Goal: Task Accomplishment & Management: Use online tool/utility

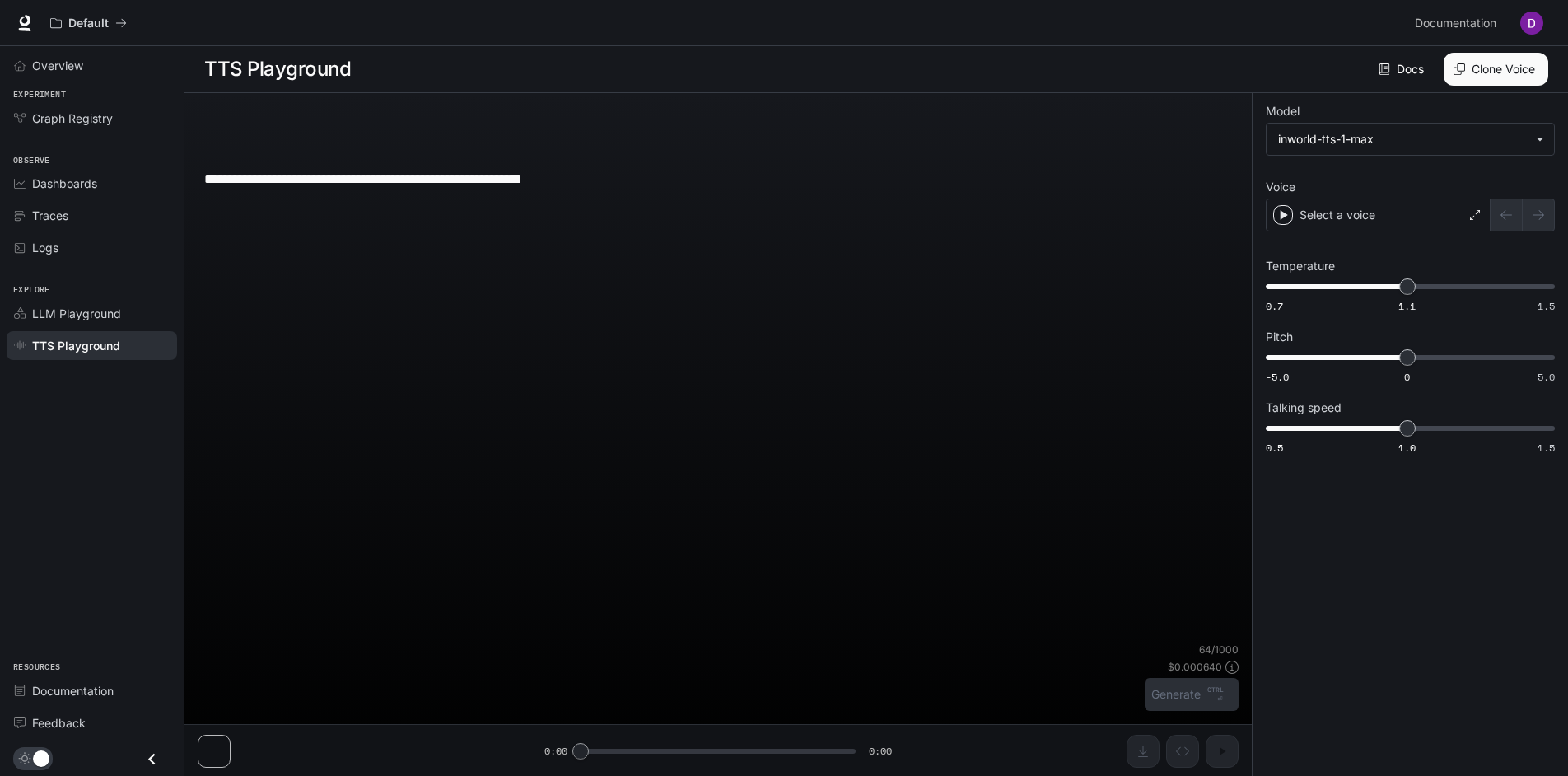
type input "**********"
type input "****"
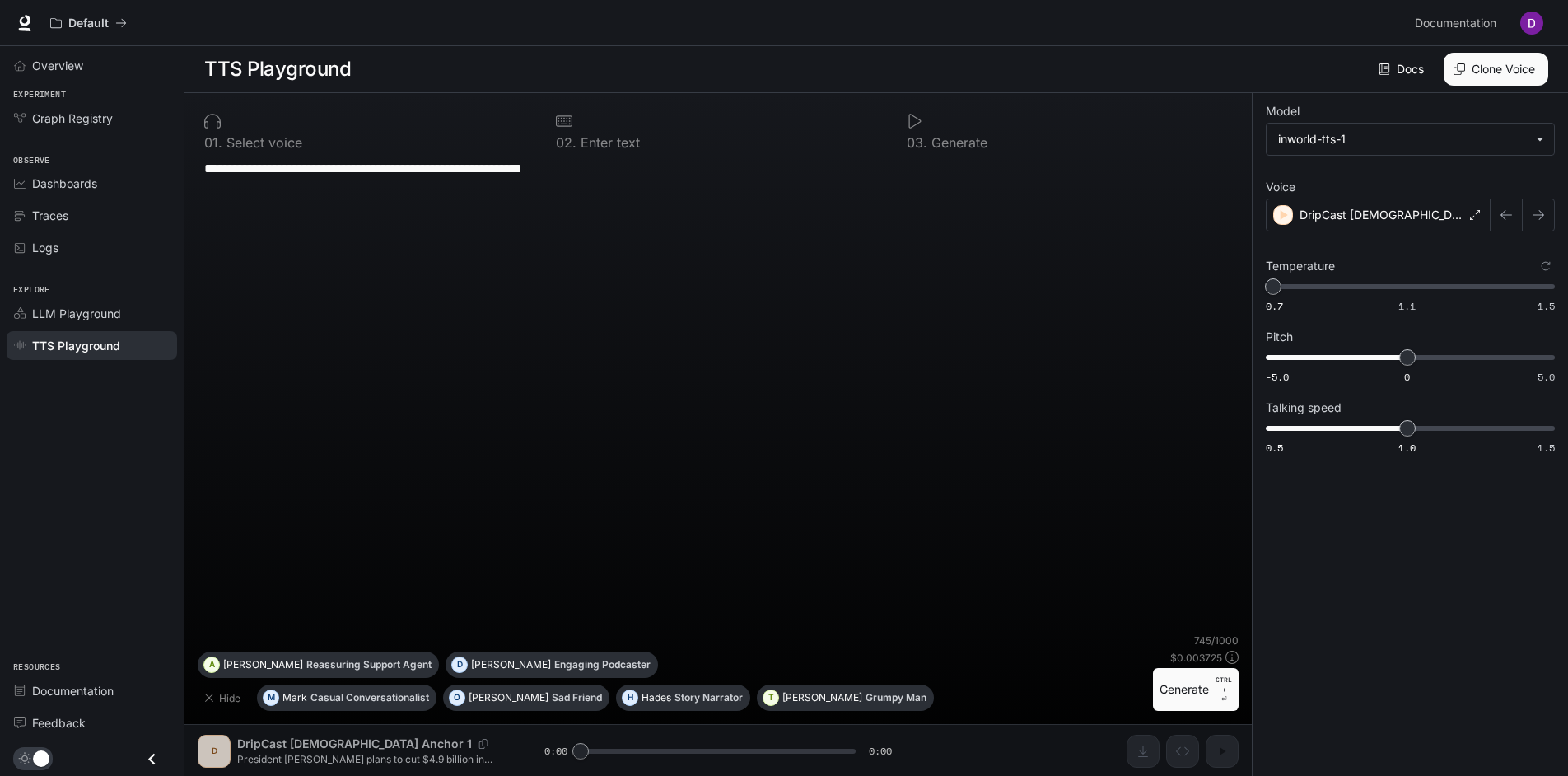
click at [1528, 24] on img "button" at bounding box center [1532, 22] width 23 height 23
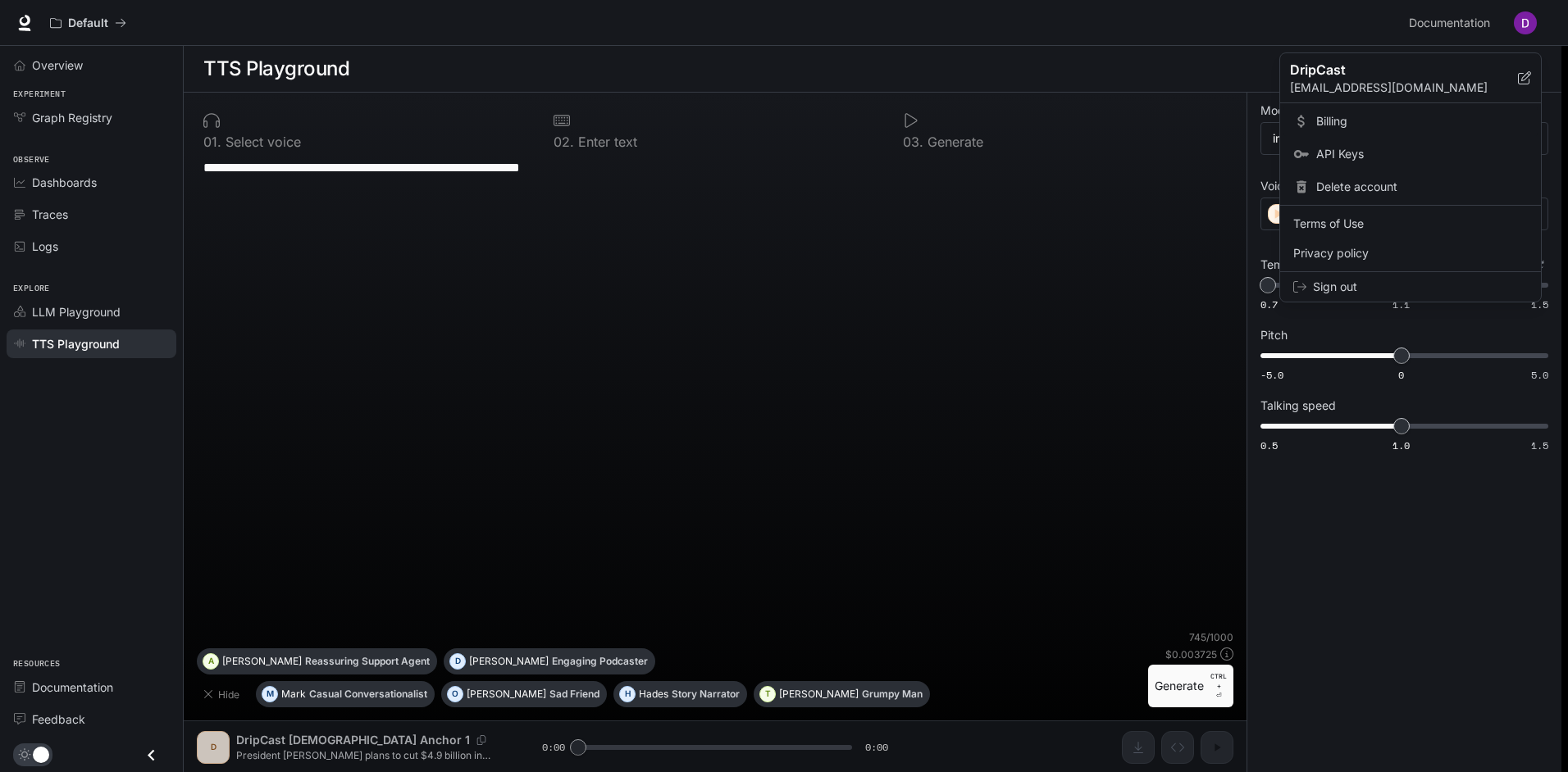
click at [1327, 118] on span "Billing" at bounding box center [1422, 120] width 212 height 16
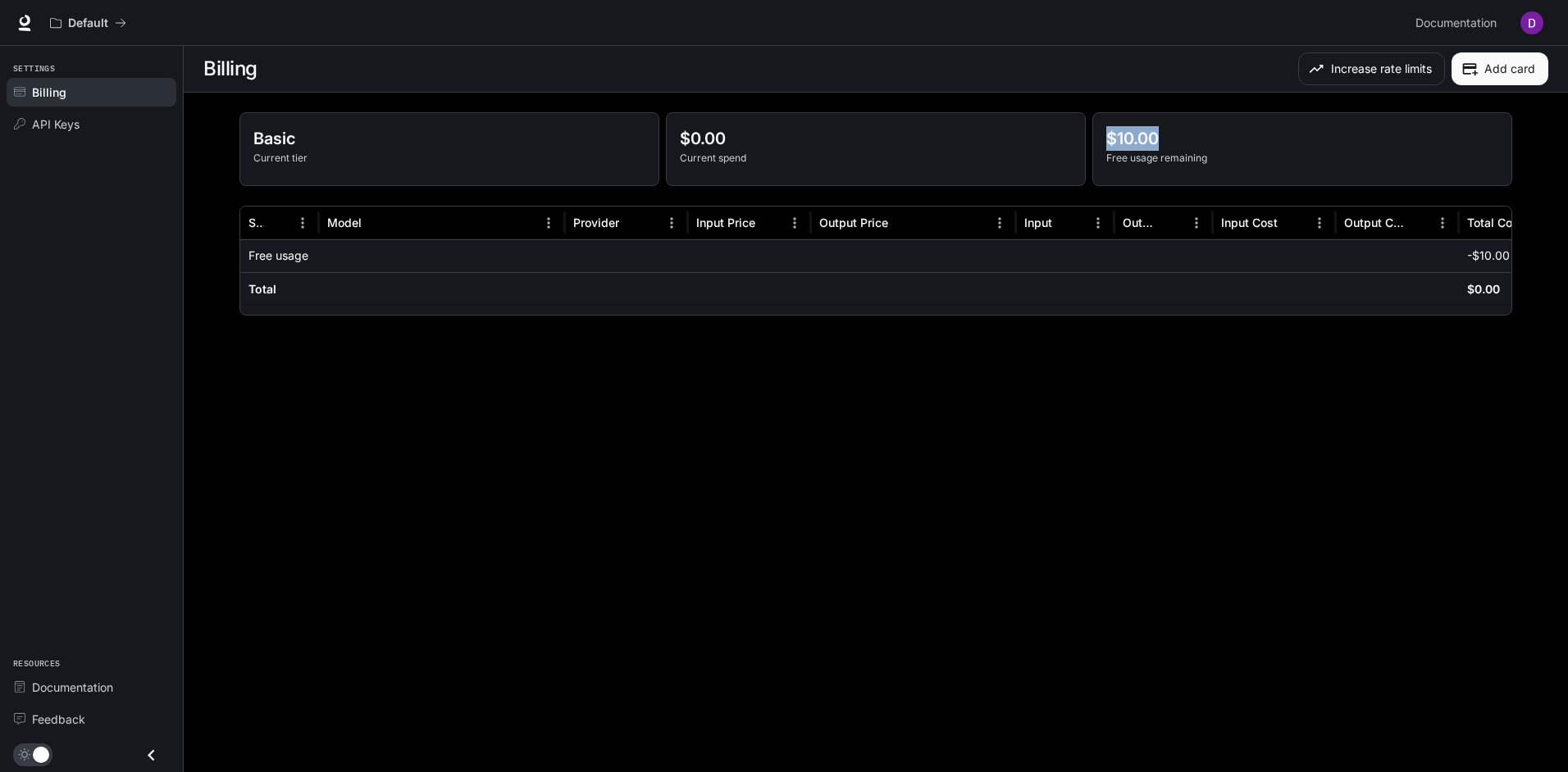
drag, startPoint x: 1100, startPoint y: 139, endPoint x: 1171, endPoint y: 133, distance: 71.3
click at [1171, 133] on div "$10.00 Free usage remaining" at bounding box center [1302, 149] width 418 height 72
drag, startPoint x: 1171, startPoint y: 133, endPoint x: 1137, endPoint y: 156, distance: 41.0
click at [1137, 156] on p "Free usage remaining" at bounding box center [1301, 157] width 392 height 15
drag, startPoint x: 1137, startPoint y: 156, endPoint x: 1080, endPoint y: 142, distance: 58.7
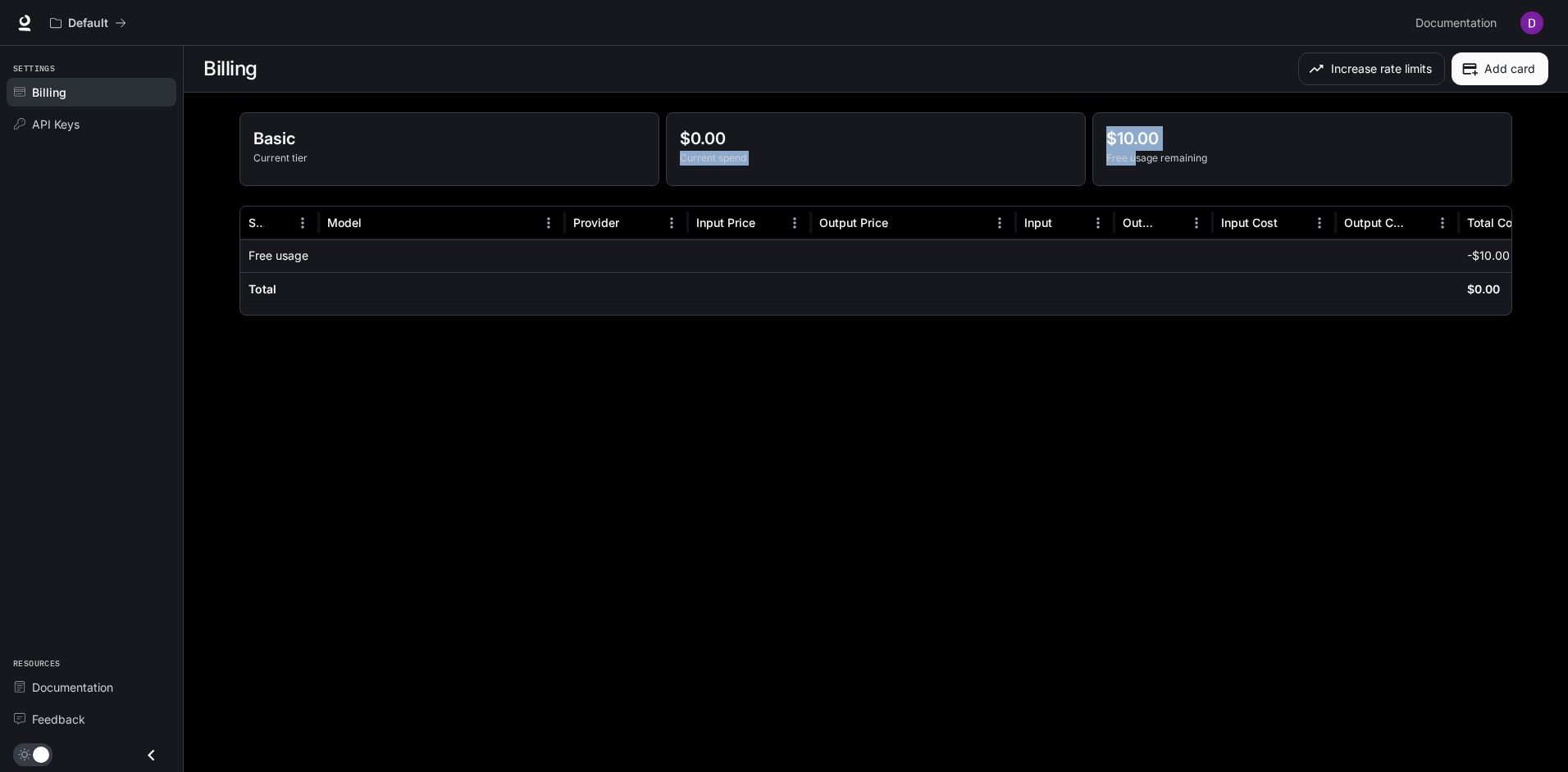
click at [1080, 142] on div "Basic Current tier $0.00 Current spend $10.00 Free usage remaining" at bounding box center [876, 149] width 1273 height 74
drag, startPoint x: 1080, startPoint y: 142, endPoint x: 1165, endPoint y: 152, distance: 85.6
click at [1165, 152] on p "Free usage remaining" at bounding box center [1301, 157] width 392 height 15
click at [43, 119] on span "API Keys" at bounding box center [55, 124] width 47 height 17
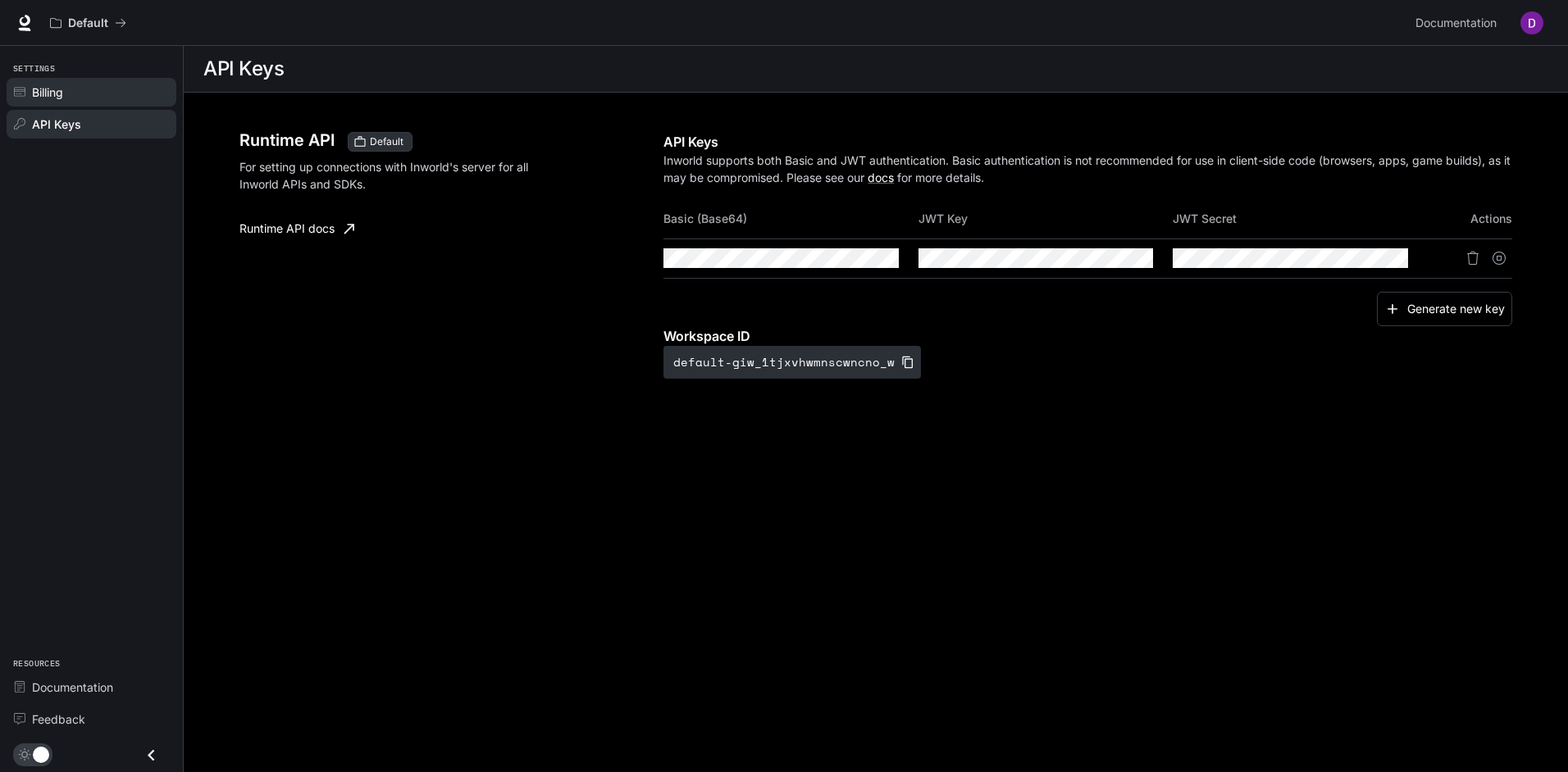
click at [55, 90] on span "Billing" at bounding box center [47, 92] width 31 height 17
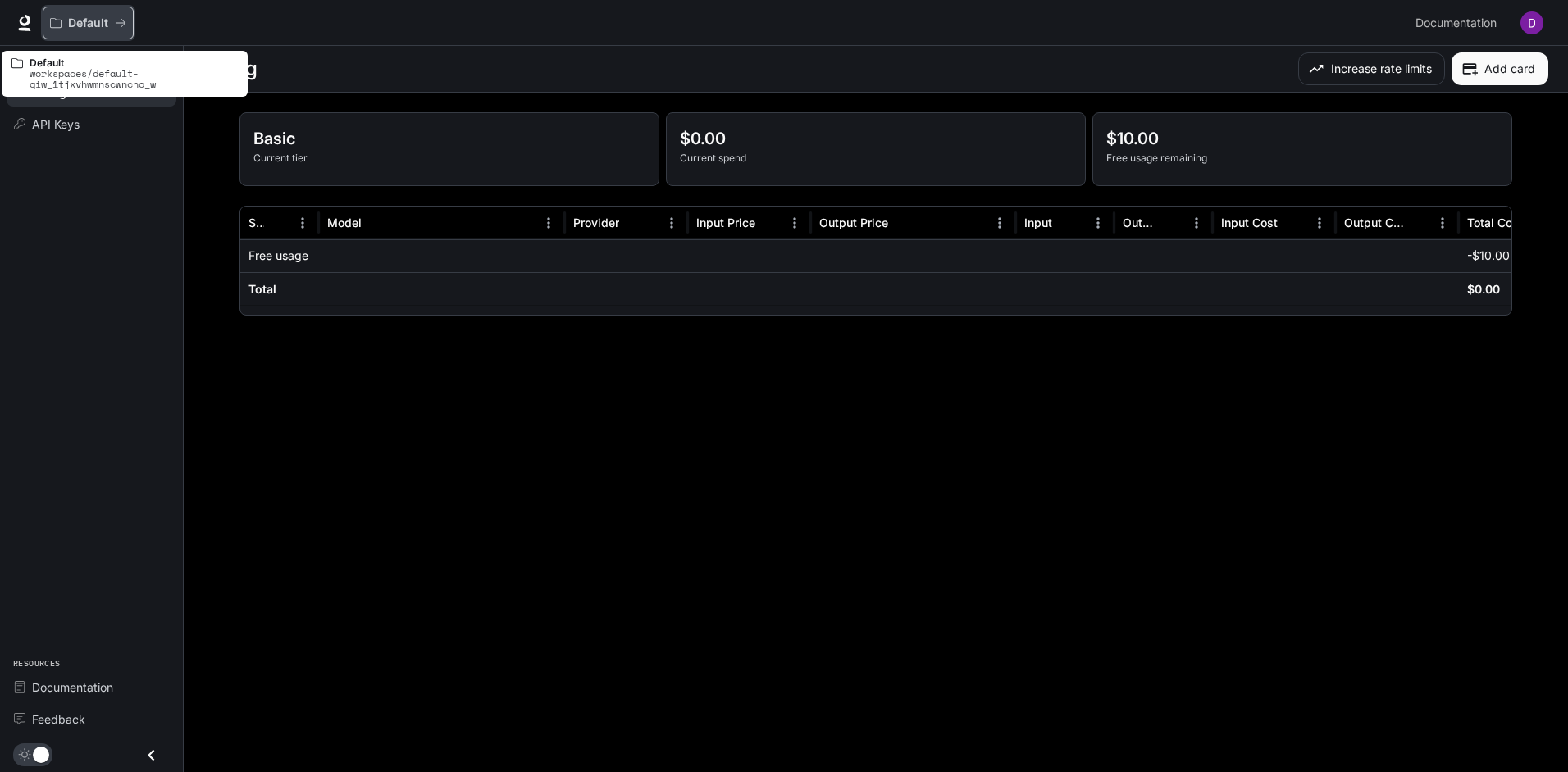
click at [84, 22] on p "Default" at bounding box center [88, 23] width 40 height 14
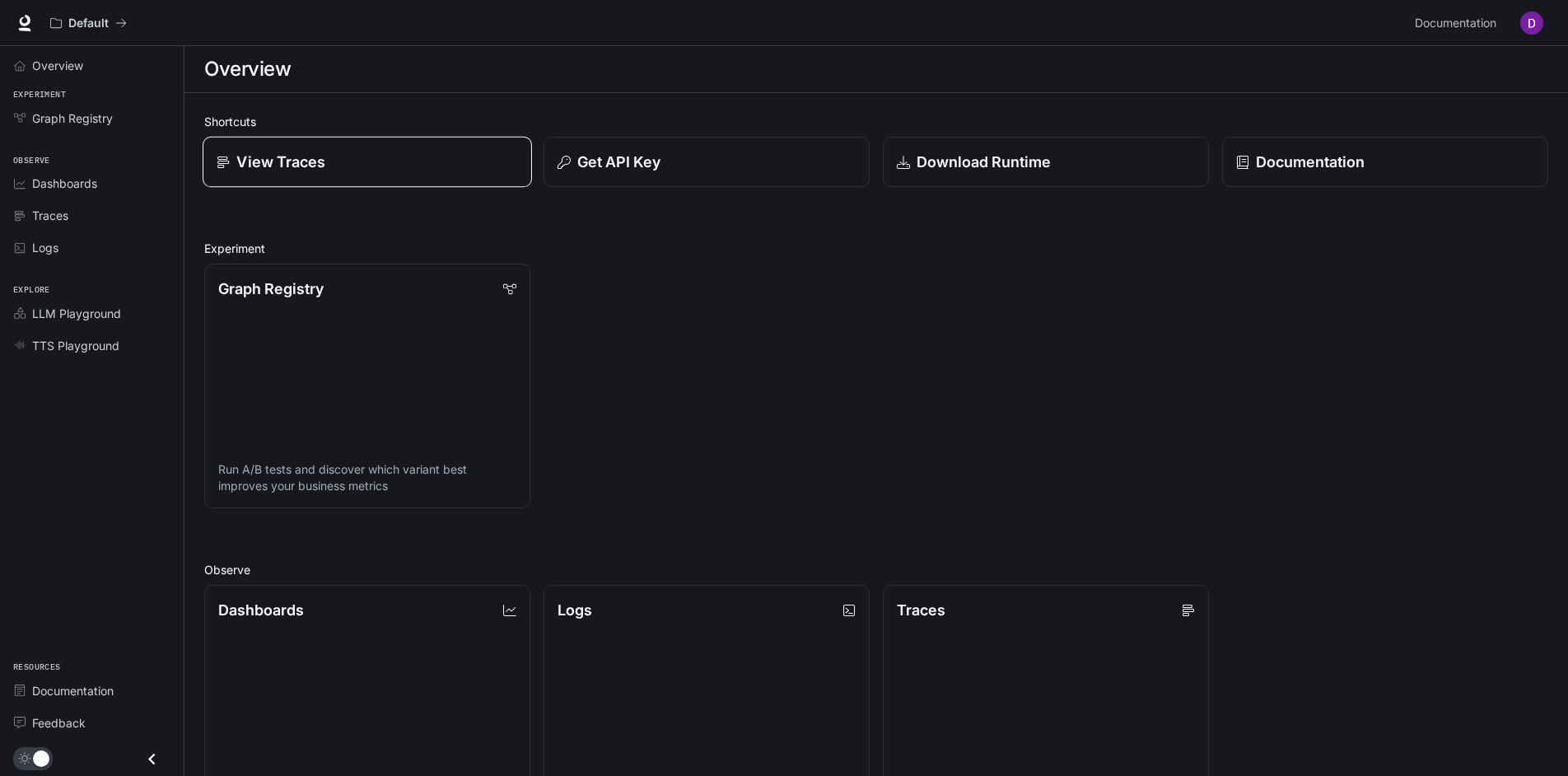
click at [387, 151] on div "View Traces" at bounding box center [367, 162] width 301 height 22
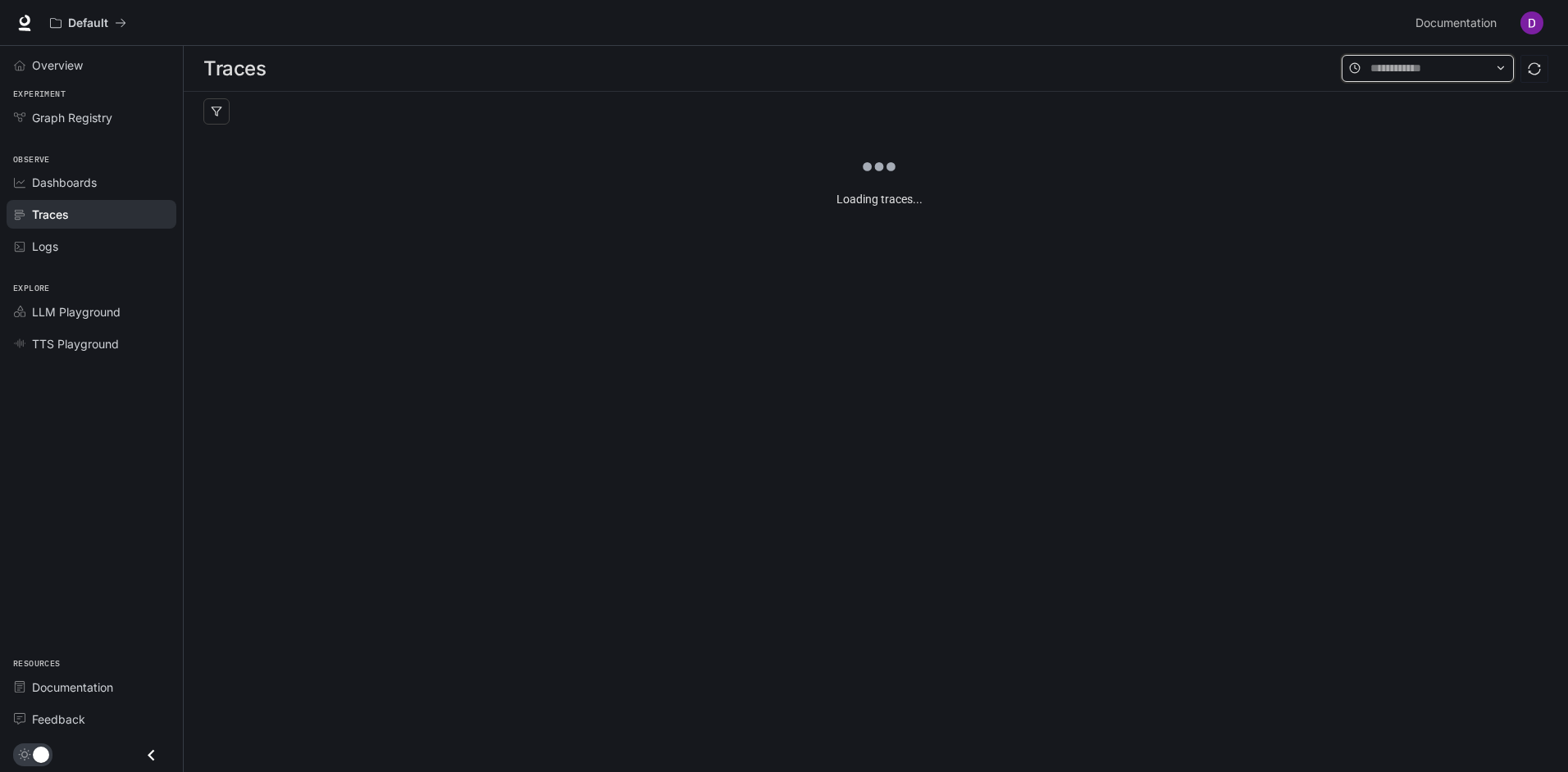
click at [1398, 70] on input "text" at bounding box center [1427, 68] width 115 height 18
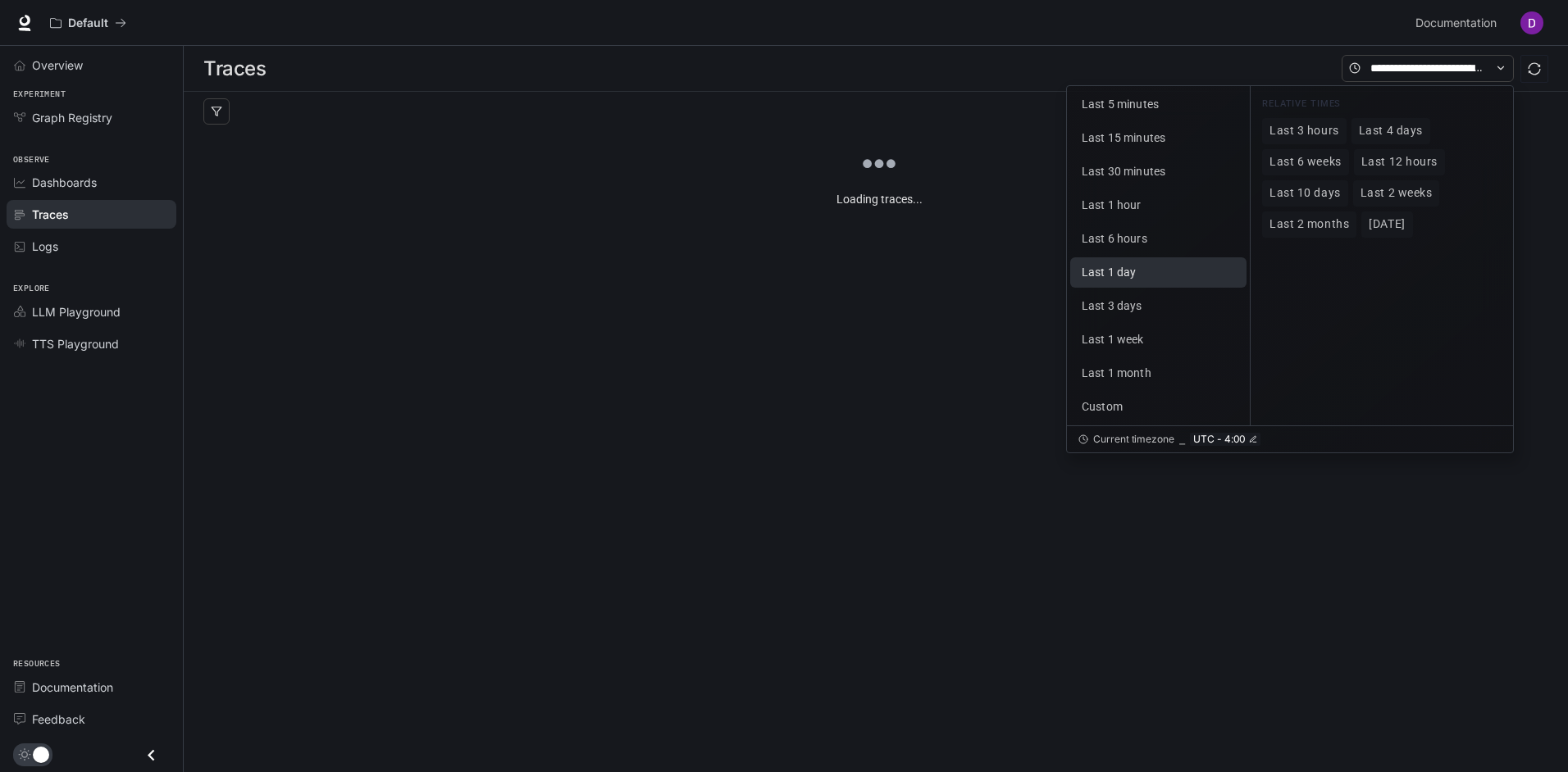
click at [1134, 270] on span "Last 1 day" at bounding box center [1108, 272] width 54 height 13
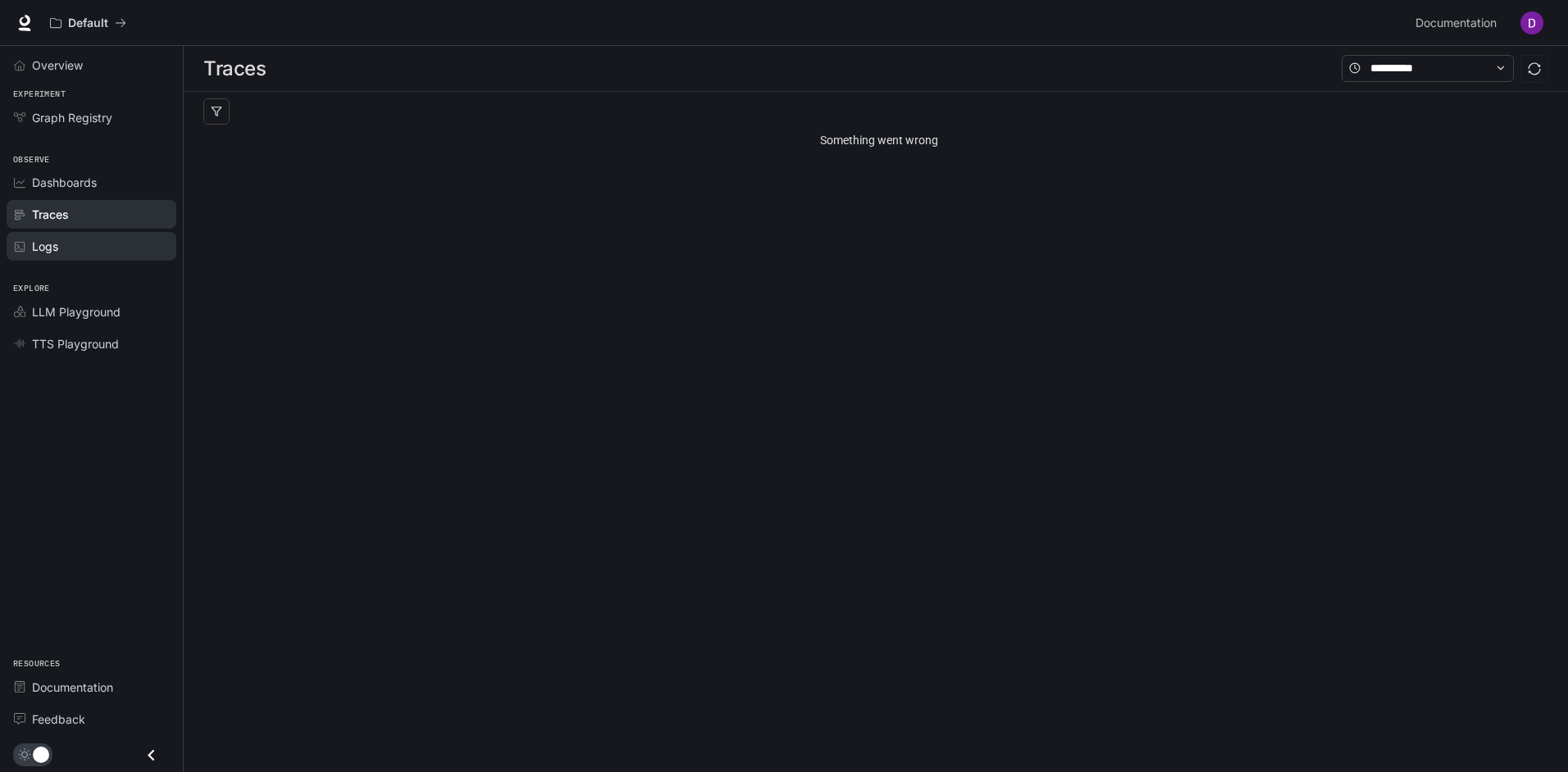
click at [38, 248] on span "Logs" at bounding box center [45, 246] width 26 height 17
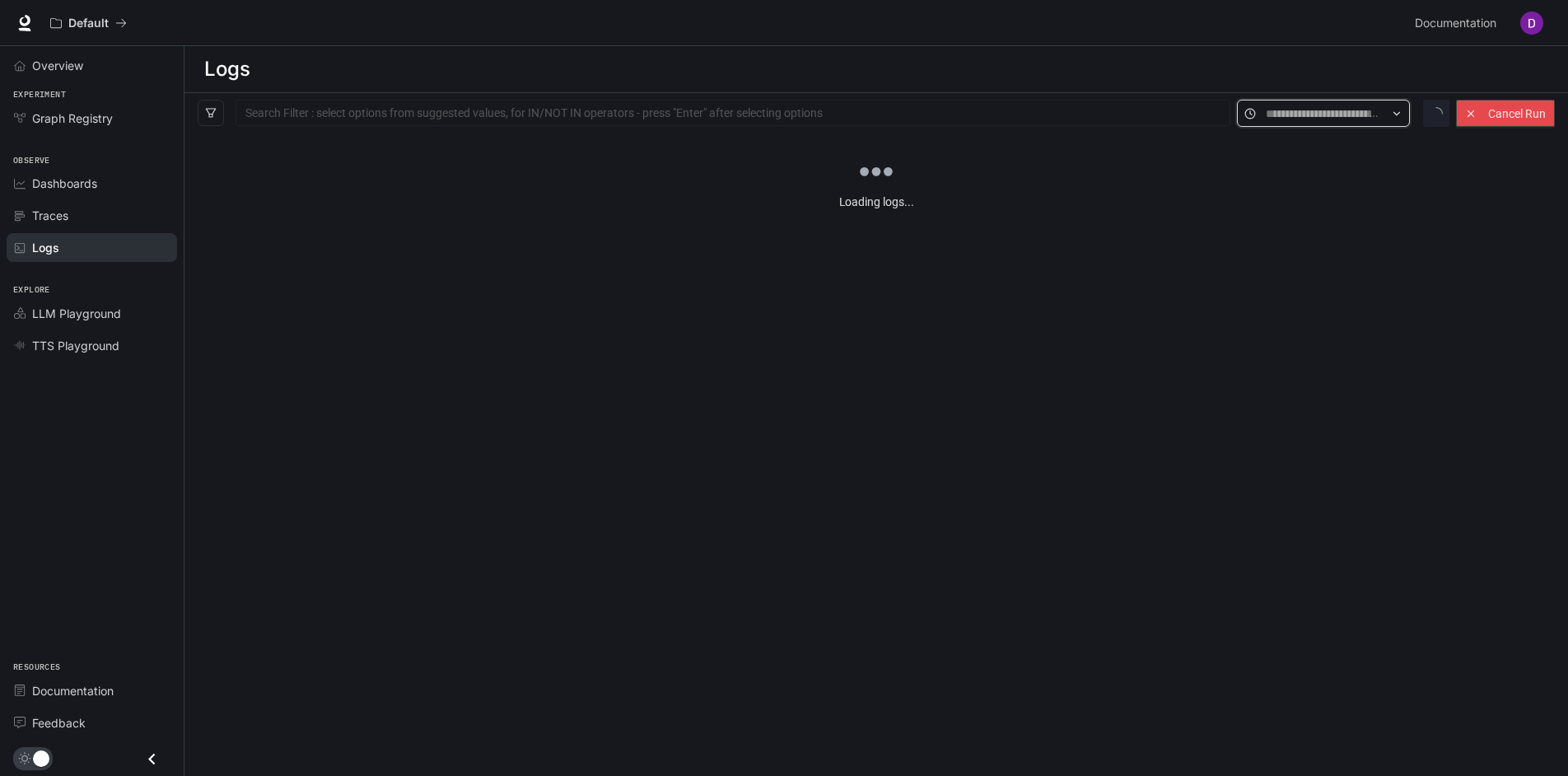
click at [1343, 105] on input "text" at bounding box center [1322, 113] width 115 height 18
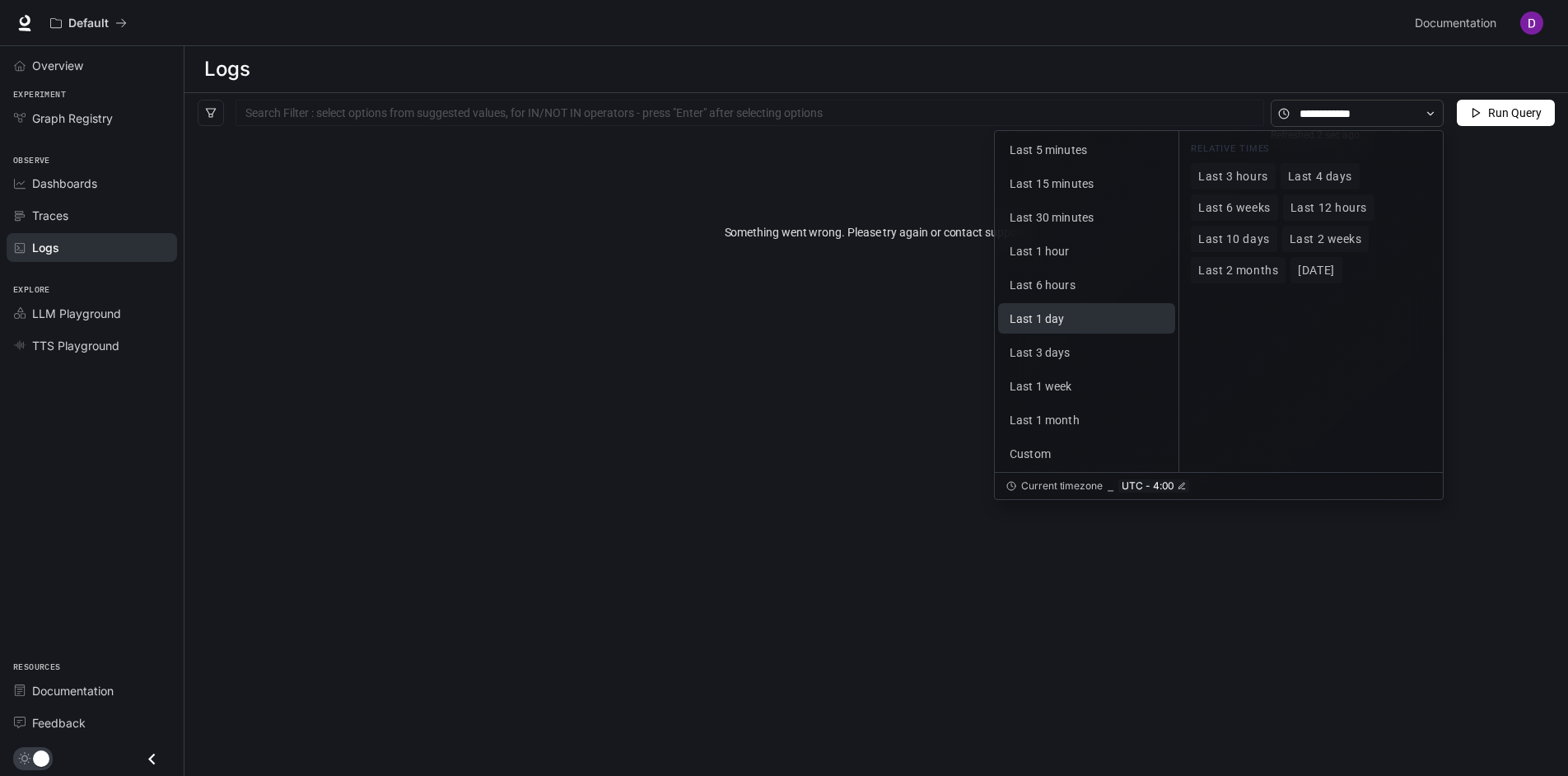
click at [1044, 320] on span "Last 1 day" at bounding box center [1036, 318] width 54 height 13
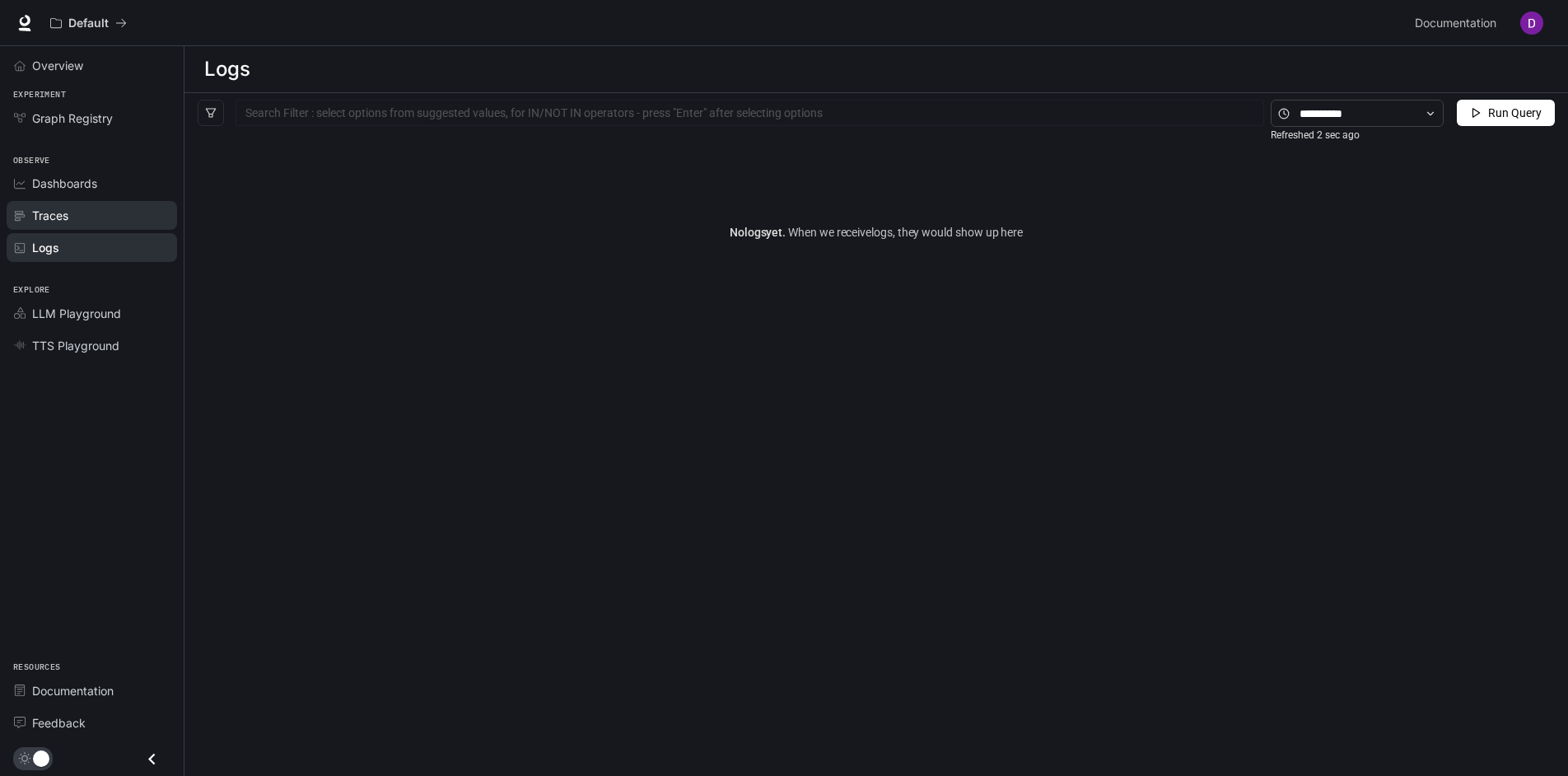
click at [47, 212] on span "Traces" at bounding box center [50, 215] width 36 height 17
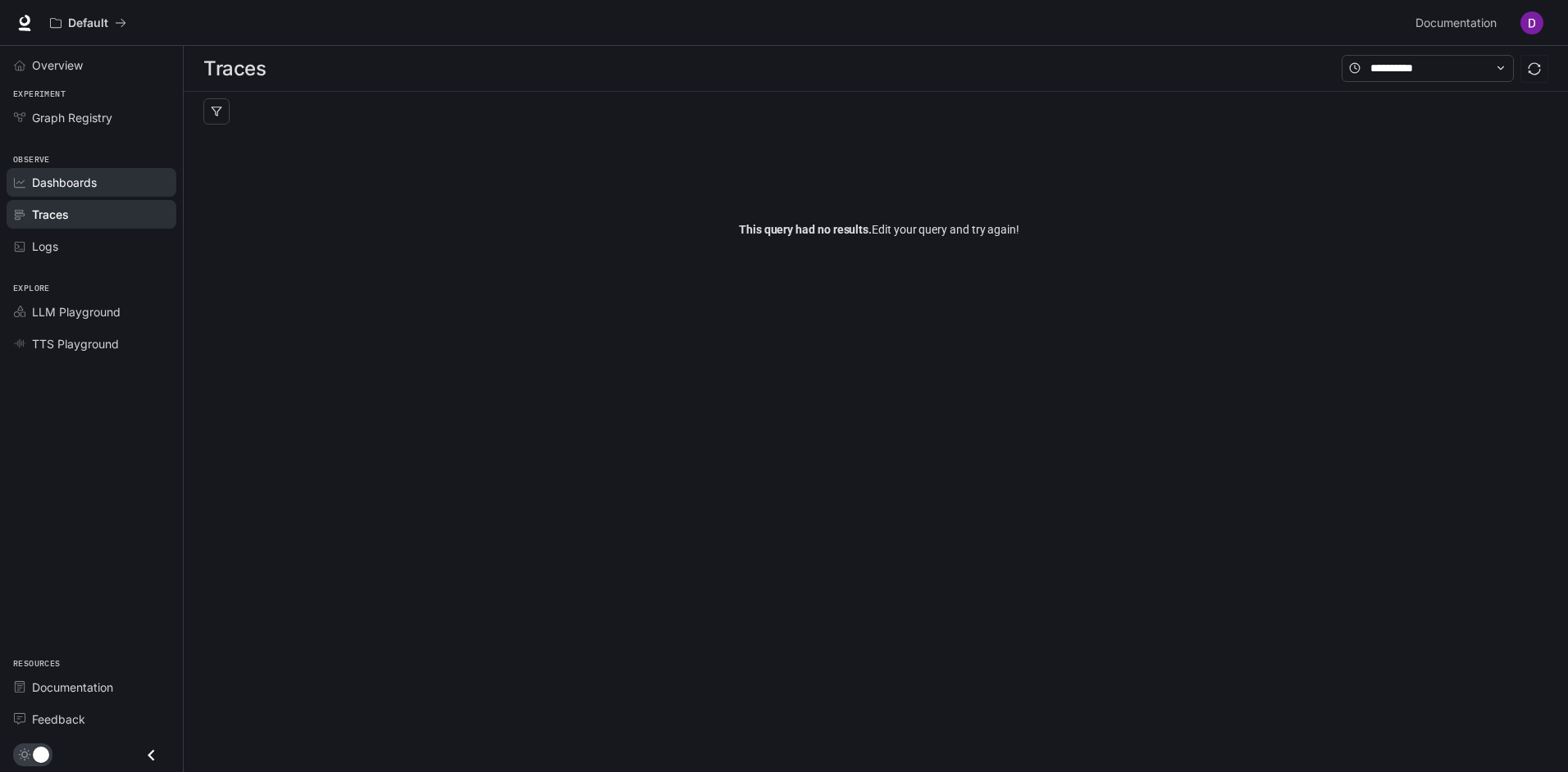
click at [77, 182] on span "Dashboards" at bounding box center [64, 182] width 65 height 17
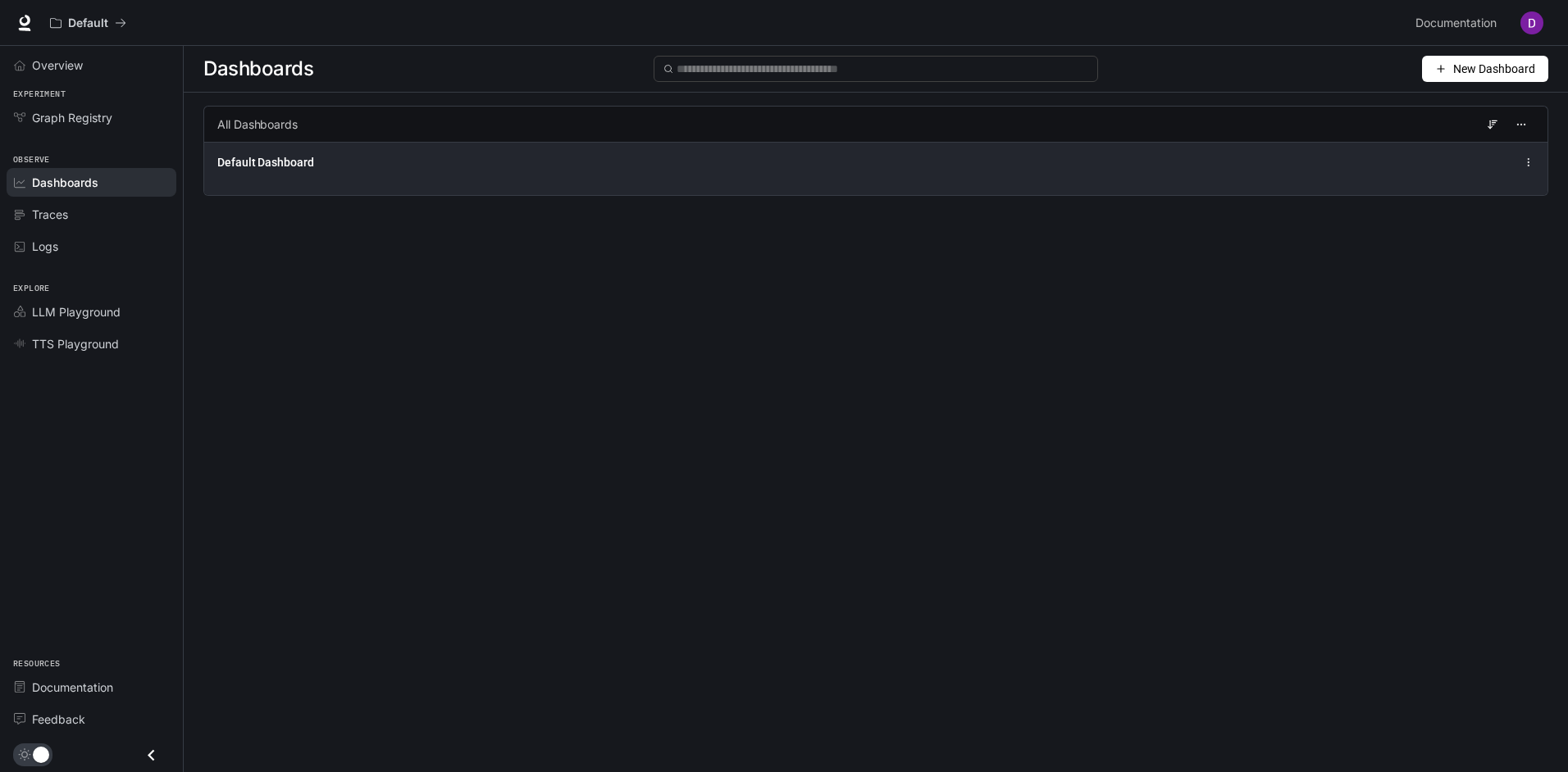
click at [270, 164] on span "Default Dashboard" at bounding box center [265, 162] width 96 height 16
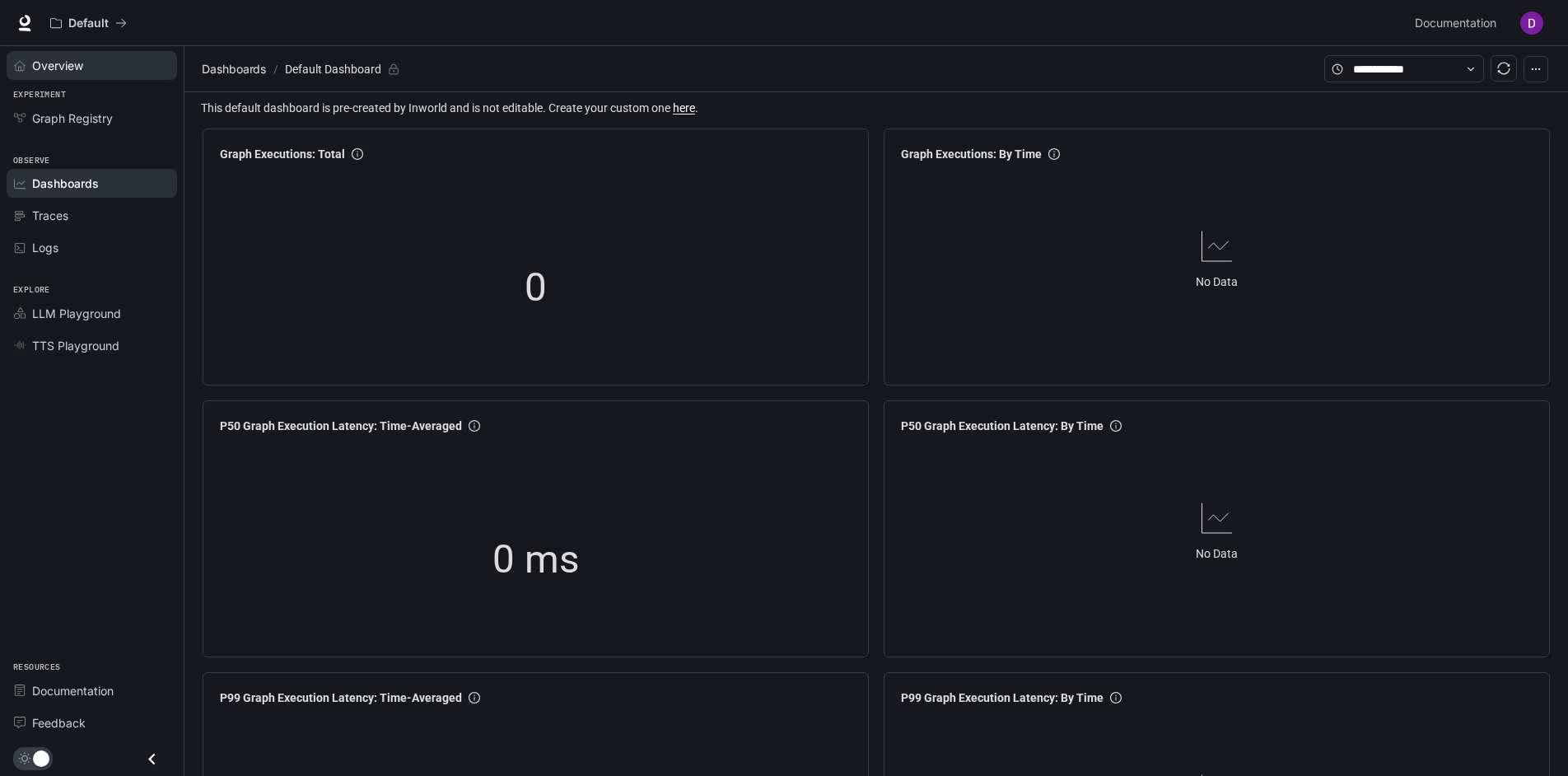
click at [47, 59] on span "Overview" at bounding box center [57, 66] width 51 height 17
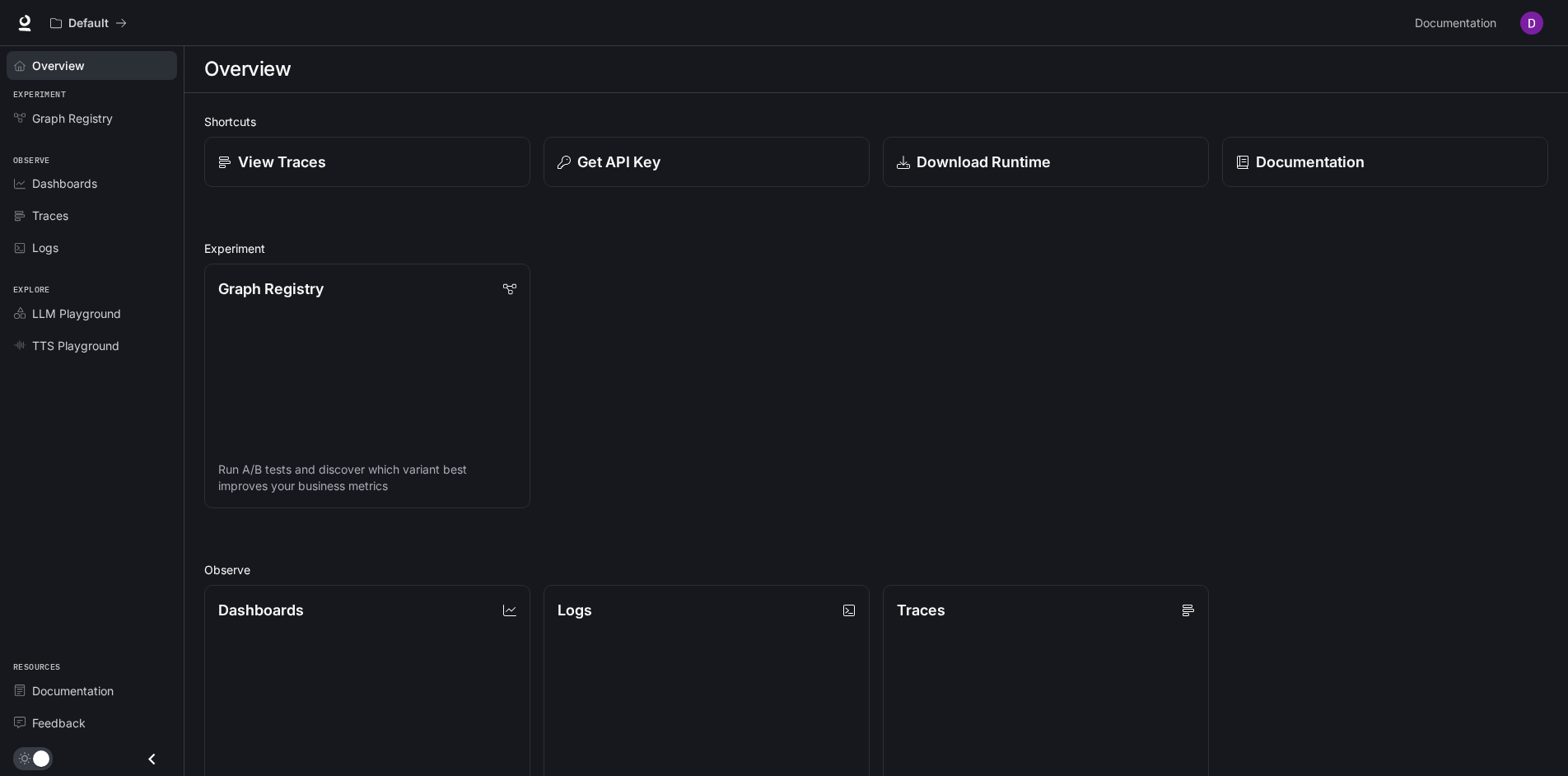
scroll to position [394, 0]
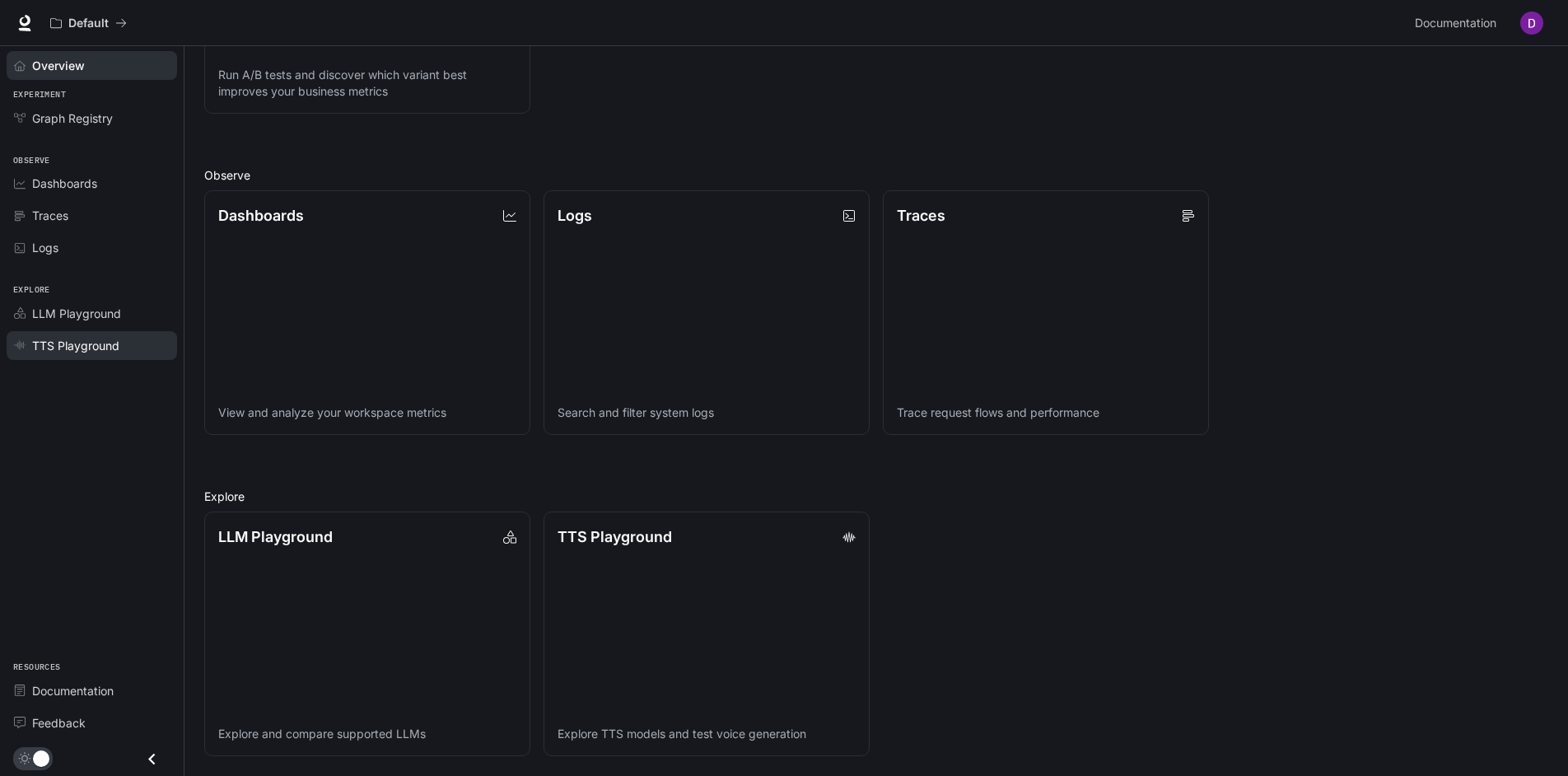
click at [35, 343] on span "TTS Playground" at bounding box center [75, 345] width 87 height 17
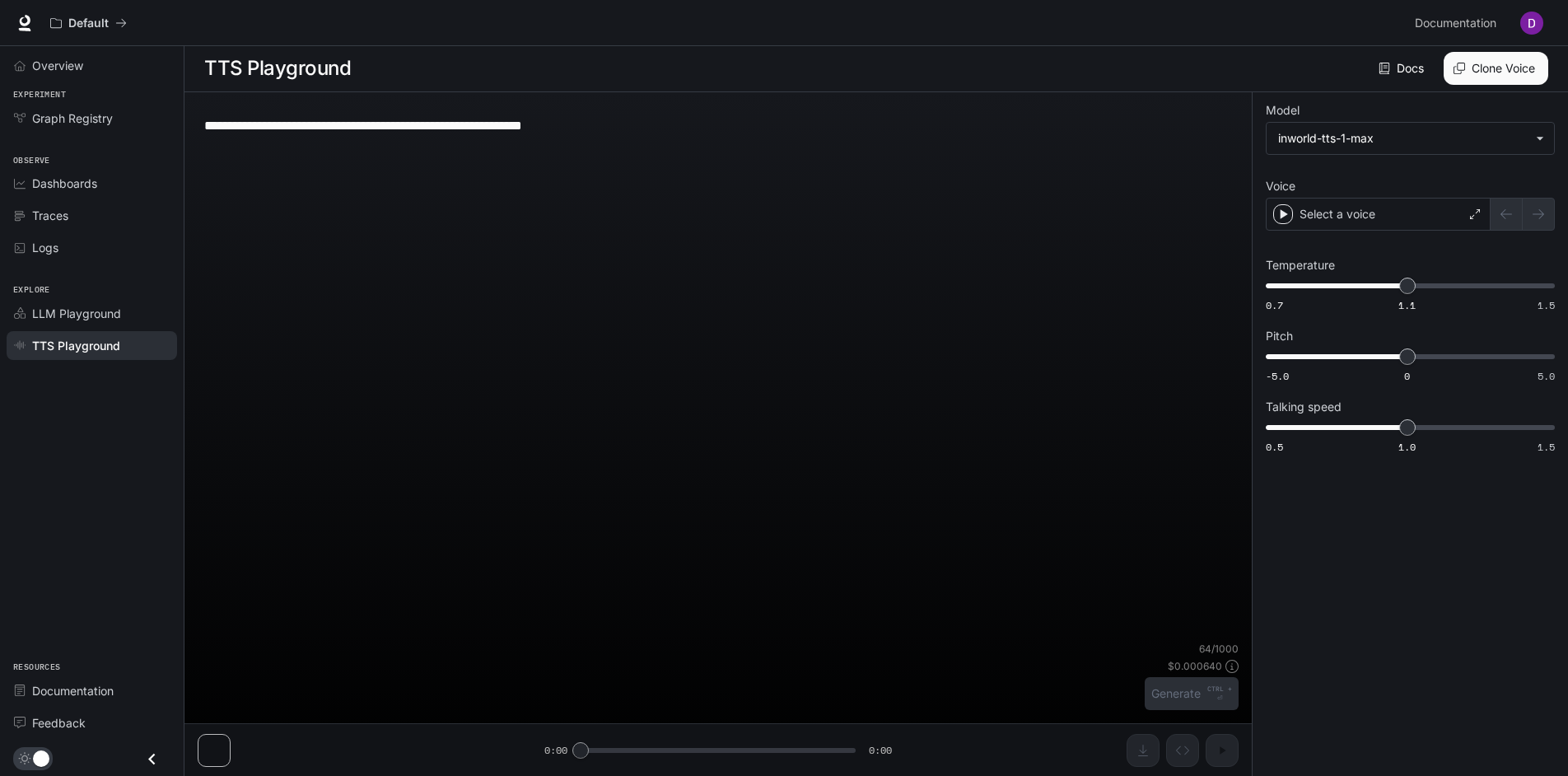
type textarea "**********"
type input "**********"
type input "****"
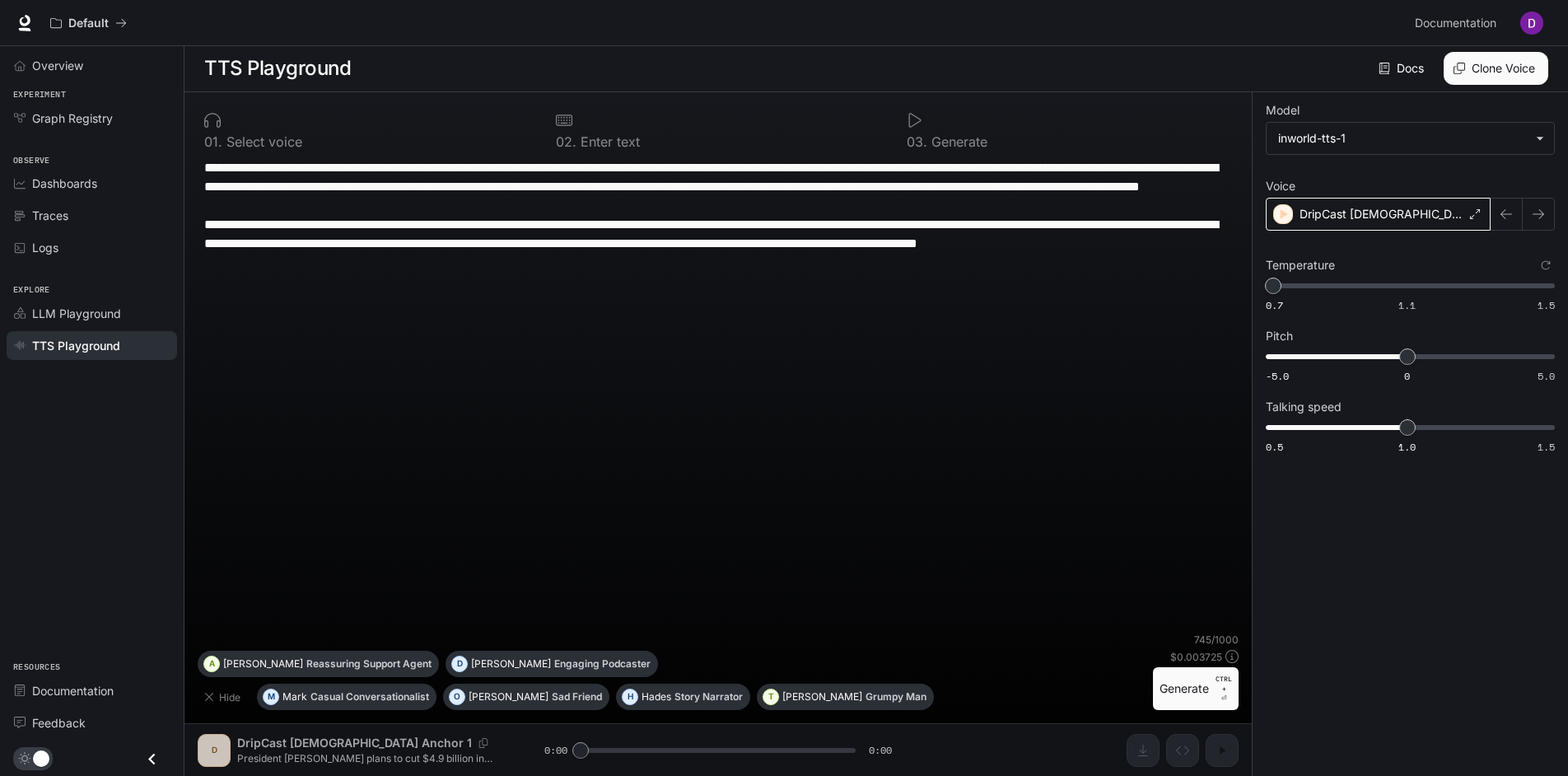
click at [1473, 211] on icon at bounding box center [1475, 214] width 10 height 10
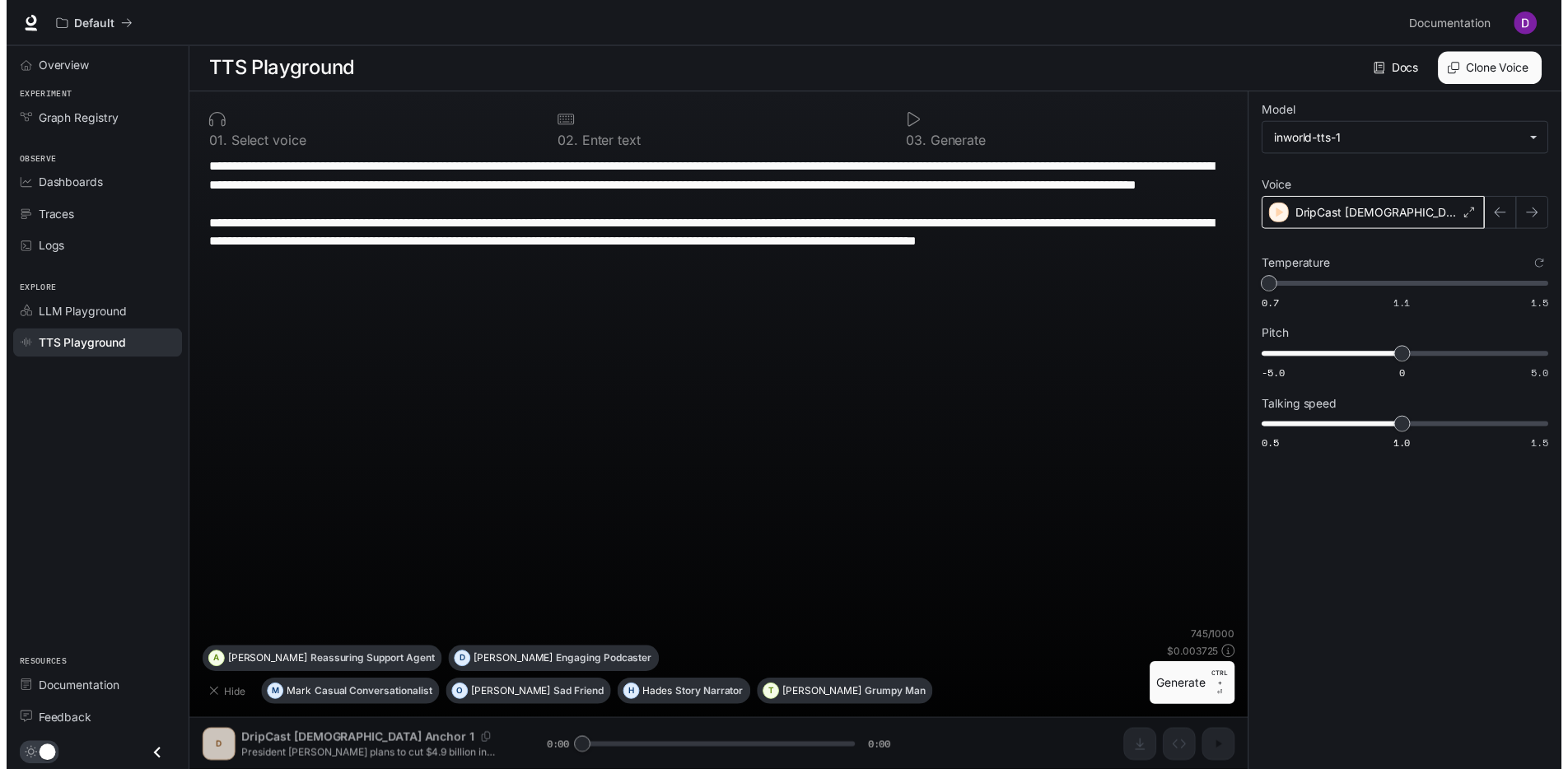
scroll to position [8, 0]
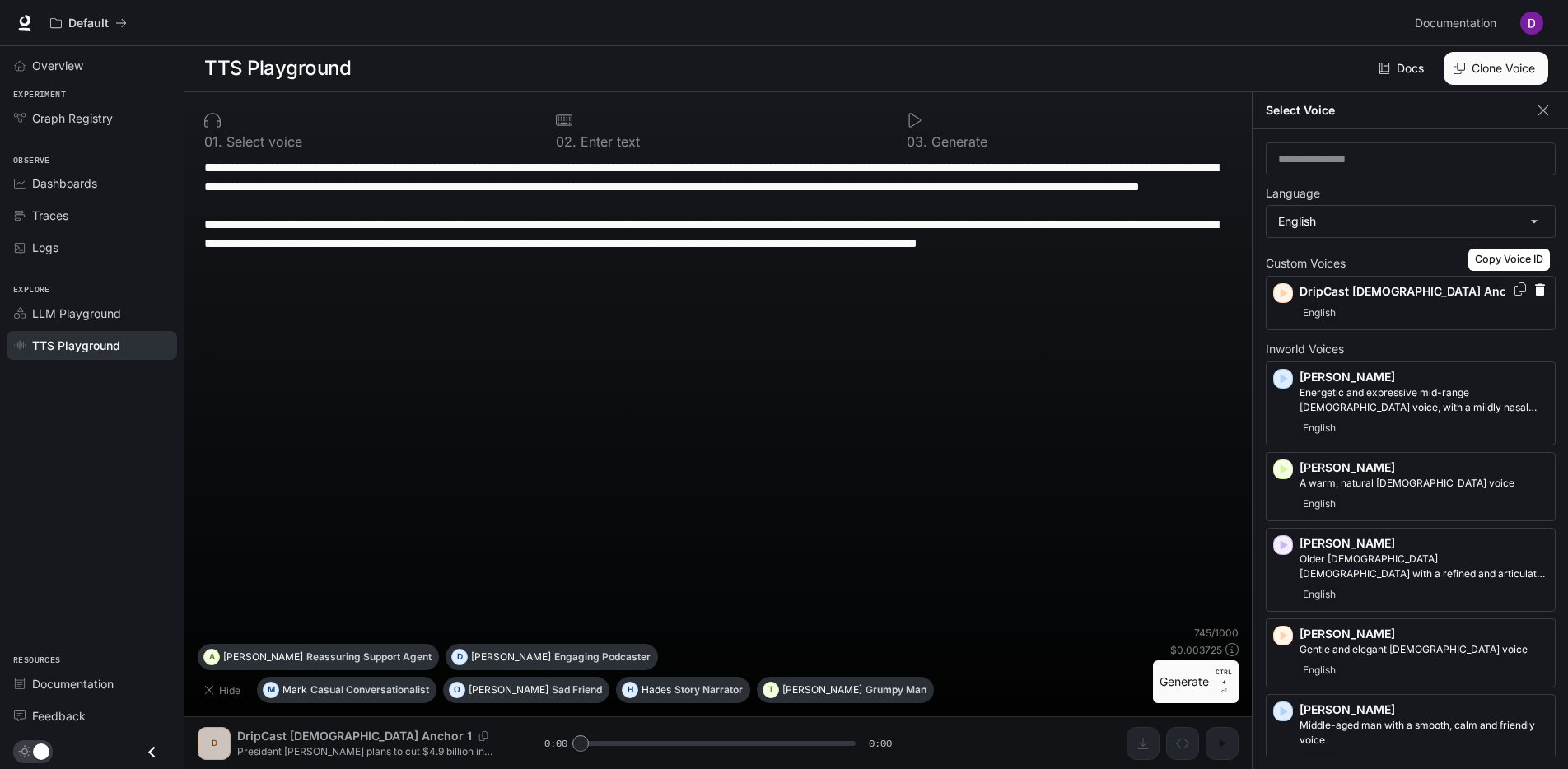
click at [1512, 283] on icon "Copy Voice ID" at bounding box center [1520, 289] width 16 height 13
